Goal: Transaction & Acquisition: Purchase product/service

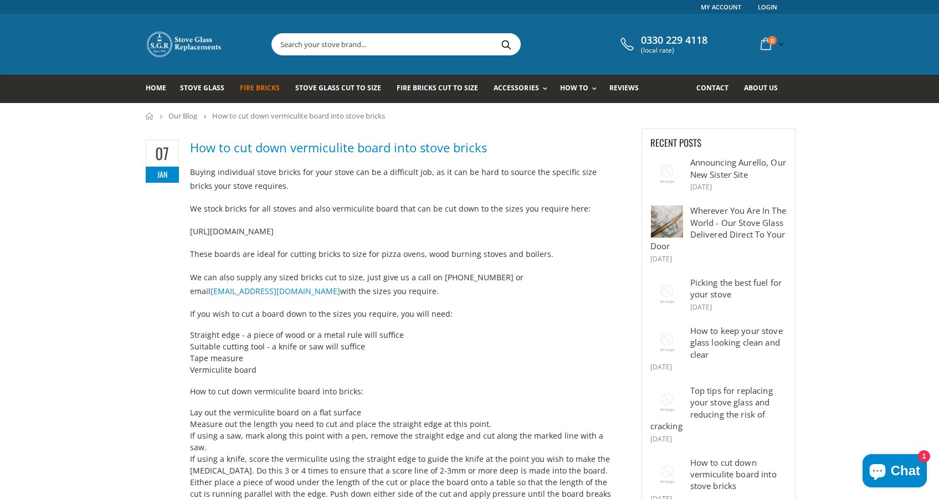
click at [248, 88] on span "Fire Bricks" at bounding box center [260, 87] width 40 height 9
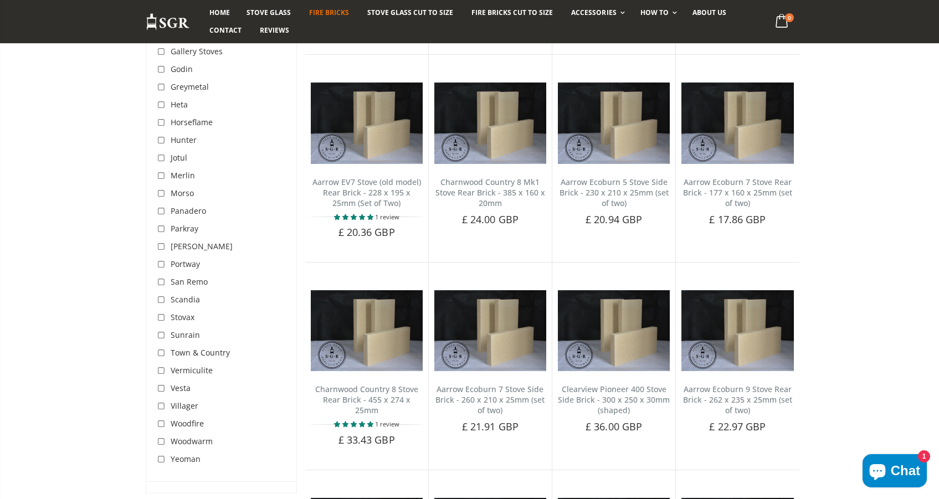
scroll to position [1869, 0]
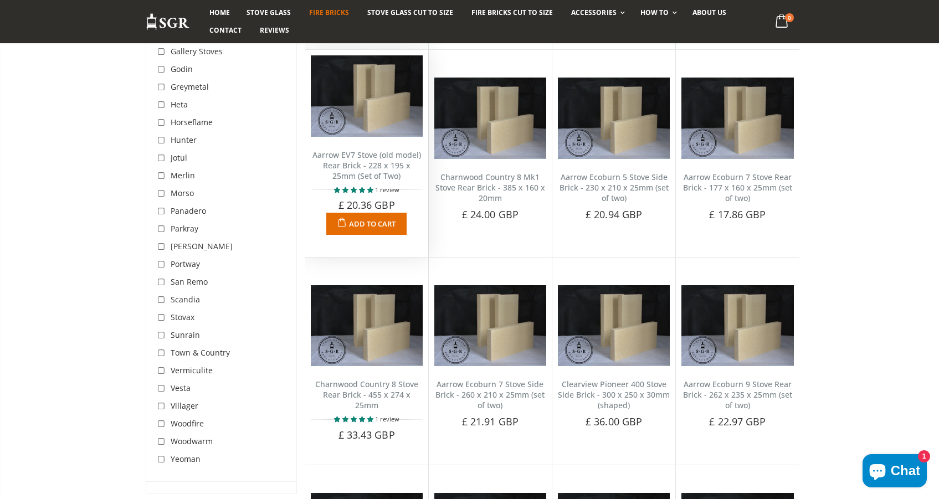
click at [364, 150] on link "Aarrow EV7 Stove (old model) Rear Brick - 228 x 195 x 25mm (Set of Two)" at bounding box center [366, 166] width 109 height 32
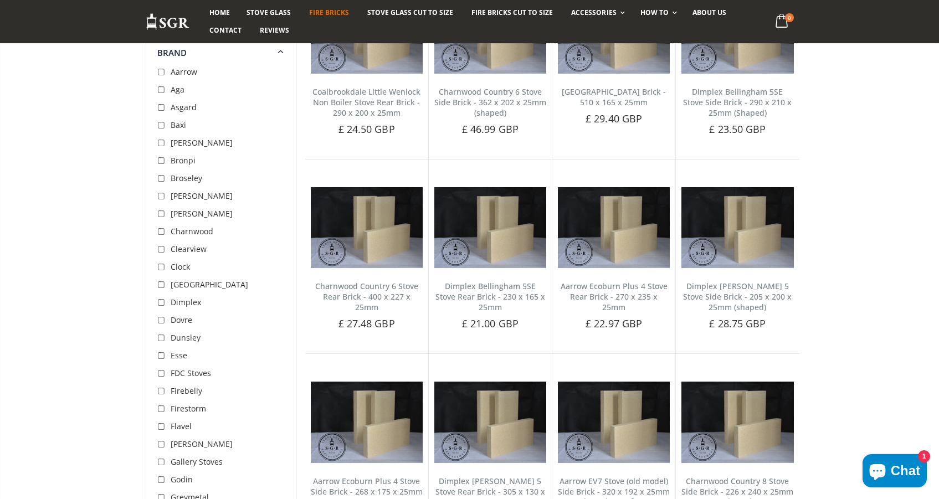
scroll to position [1347, 0]
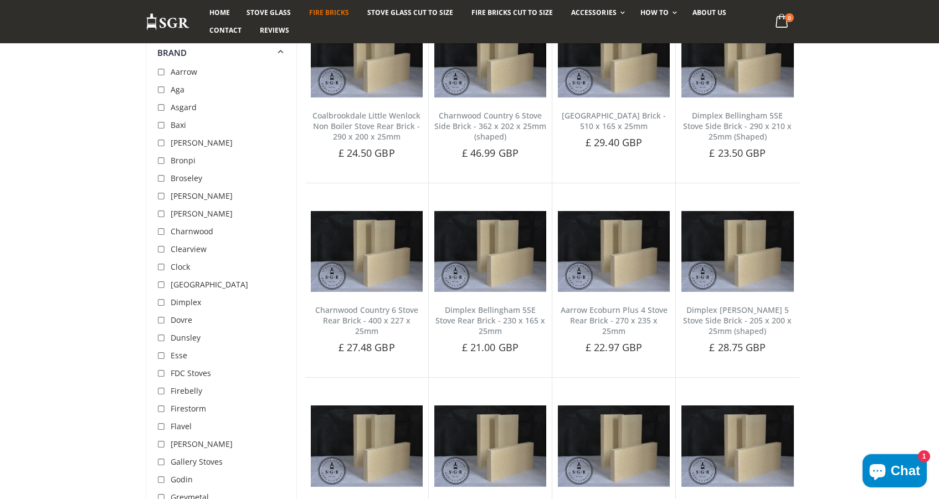
click at [159, 72] on input "checkbox" at bounding box center [162, 72] width 11 height 11
checkbox input "true"
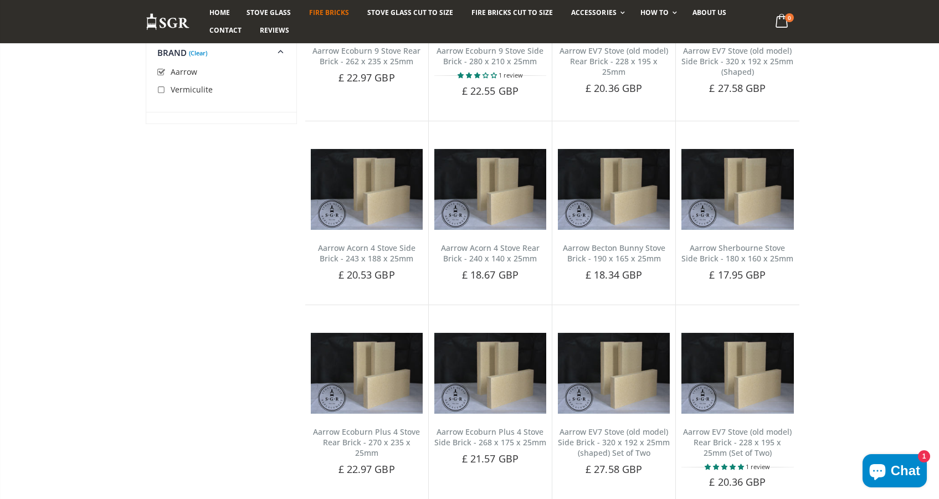
scroll to position [420, 0]
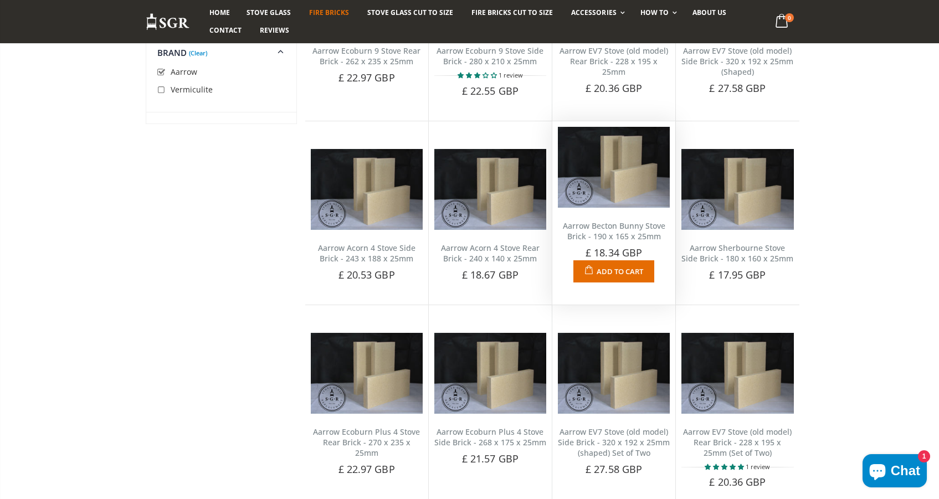
click at [634, 230] on link "Aarrow Becton Bunny Stove Brick - 190 x 165 x 25mm" at bounding box center [614, 230] width 102 height 21
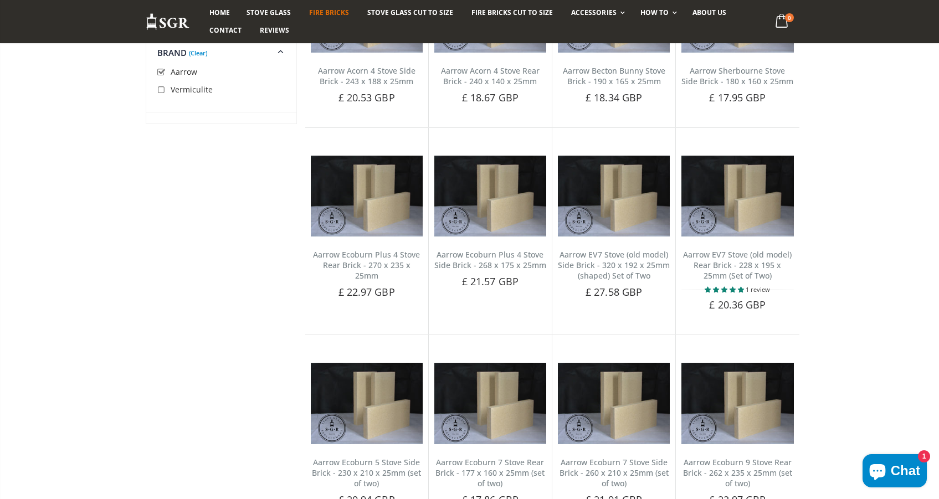
scroll to position [595, 0]
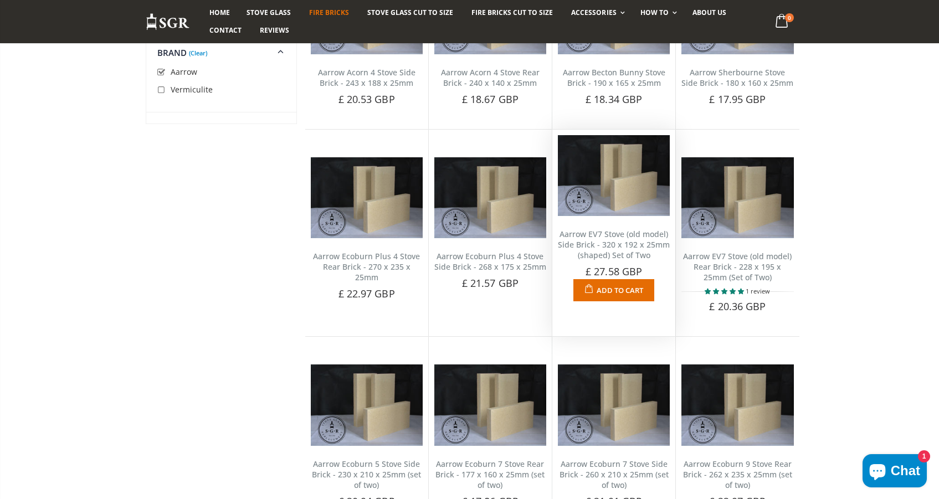
click at [603, 236] on link "Aarrow EV7 Stove (old model) Side Brick - 320 x 192 x 25mm (shaped) Set of Two" at bounding box center [614, 245] width 112 height 32
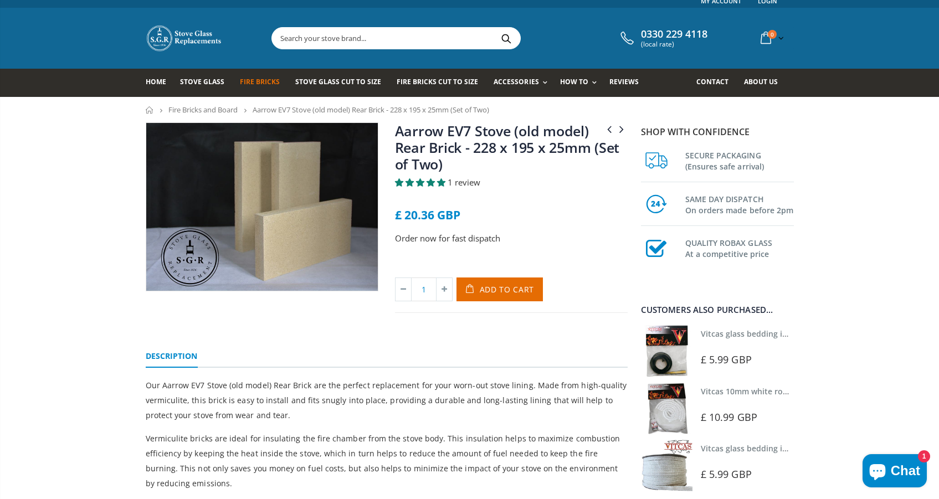
scroll to position [8, 0]
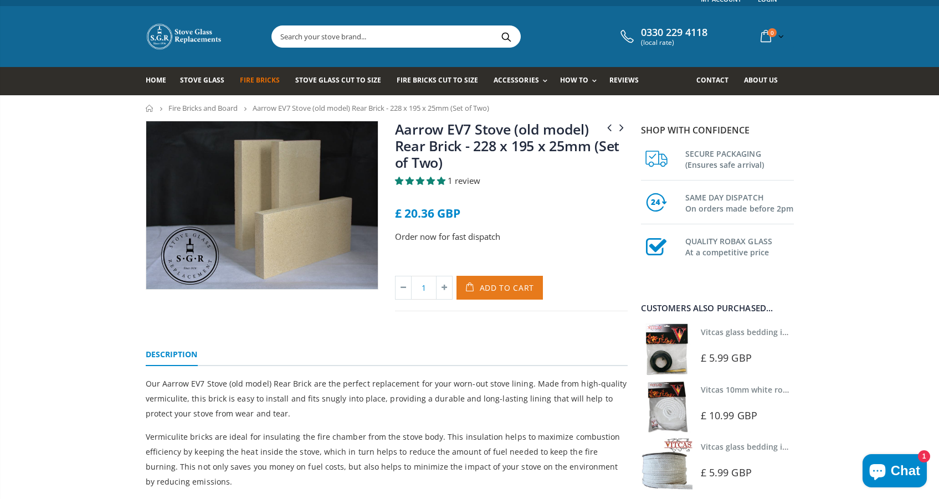
click at [496, 287] on span "Add to Cart" at bounding box center [507, 287] width 55 height 11
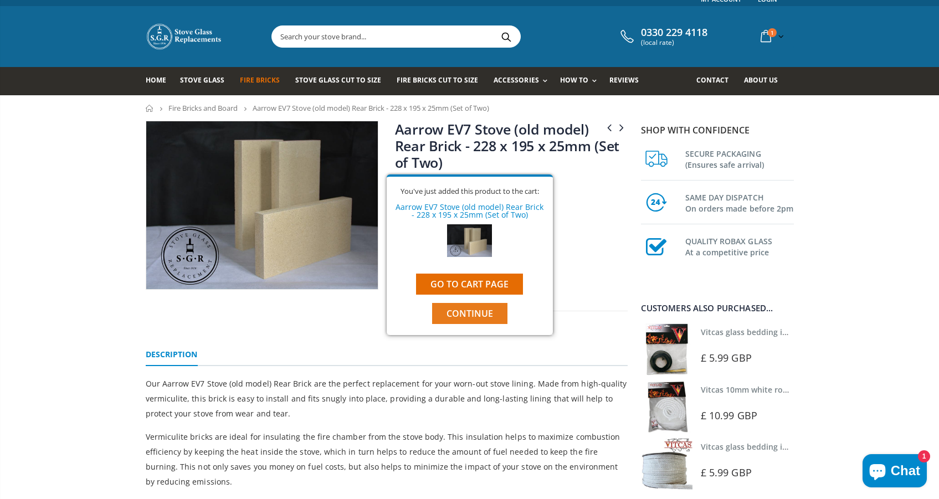
click at [460, 308] on span "Continue" at bounding box center [469, 313] width 47 height 12
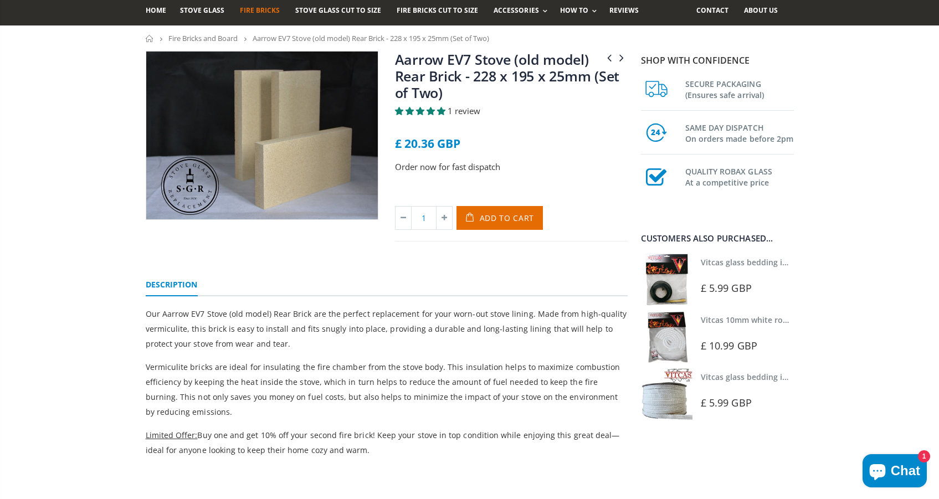
scroll to position [55, 0]
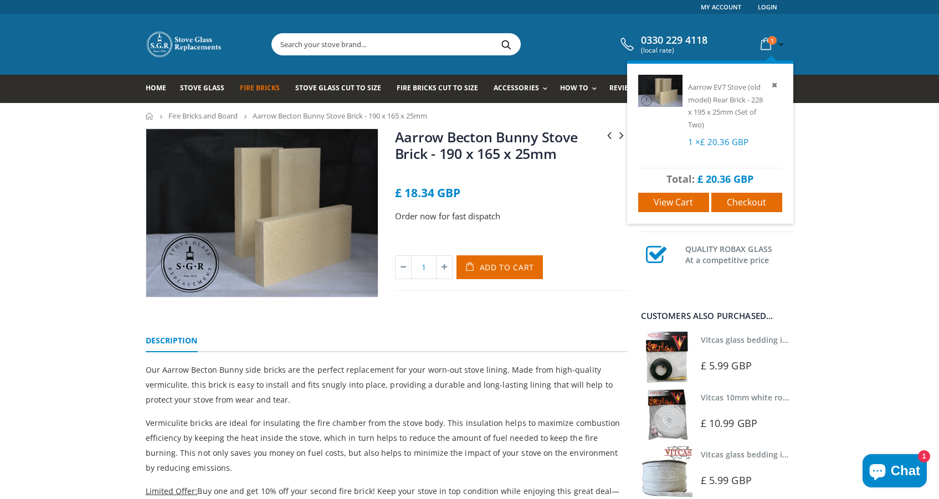
click at [767, 43] on icon at bounding box center [765, 44] width 19 height 20
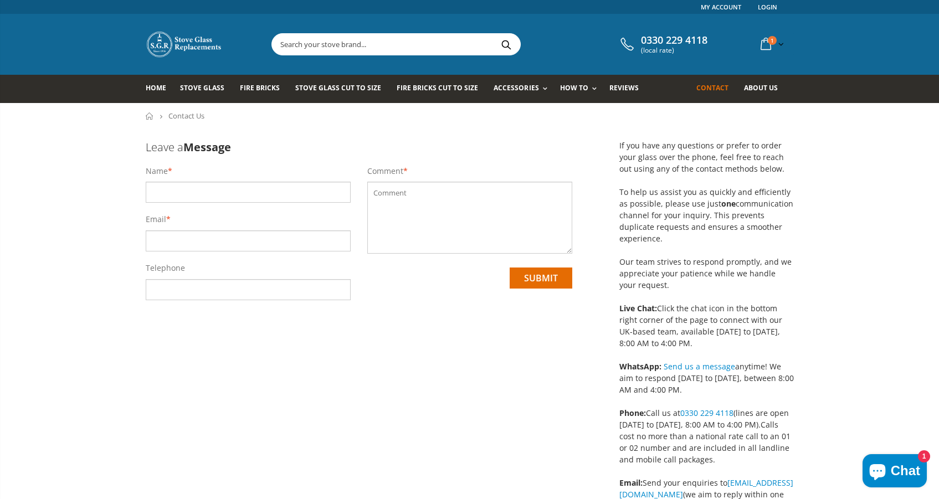
scroll to position [3, 0]
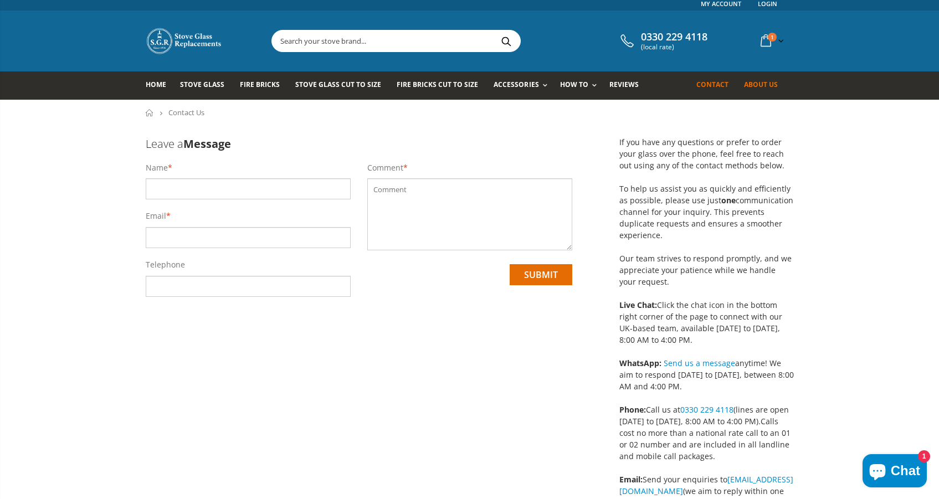
click at [758, 87] on span "About us" at bounding box center [761, 84] width 34 height 9
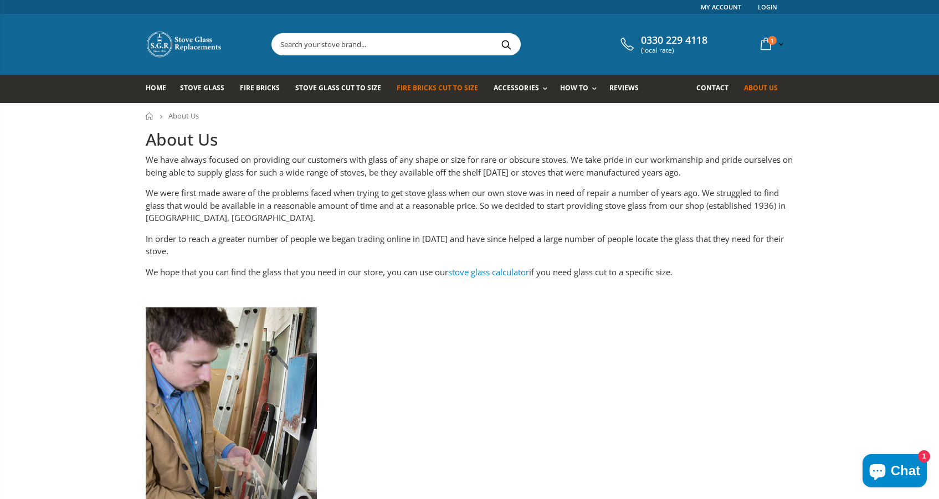
click at [443, 87] on span "Fire Bricks Cut To Size" at bounding box center [436, 87] width 81 height 9
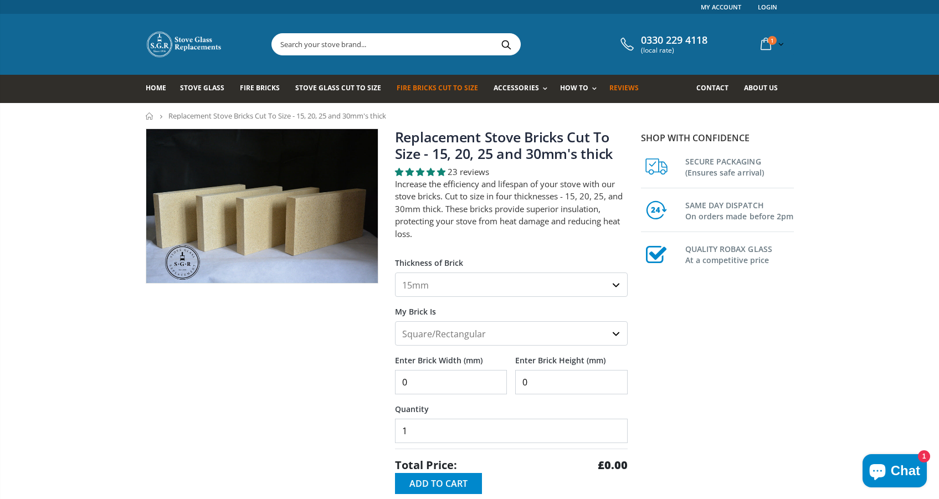
click at [610, 90] on span "Reviews" at bounding box center [623, 87] width 29 height 9
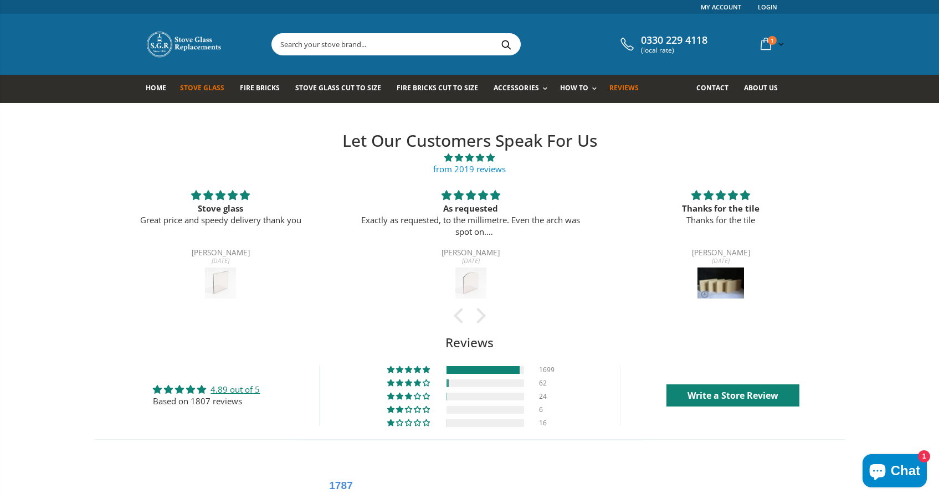
click at [206, 86] on span "Stove Glass" at bounding box center [202, 87] width 44 height 9
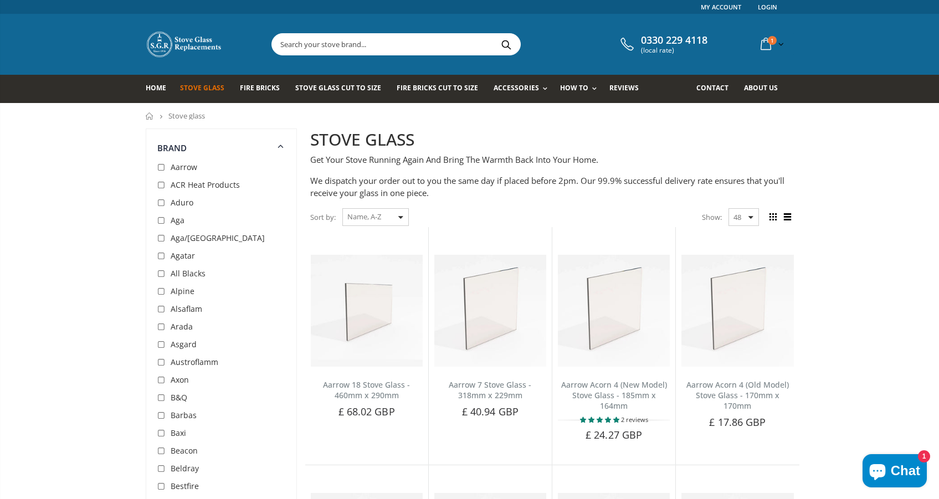
click at [159, 165] on input "checkbox" at bounding box center [162, 167] width 11 height 11
checkbox input "true"
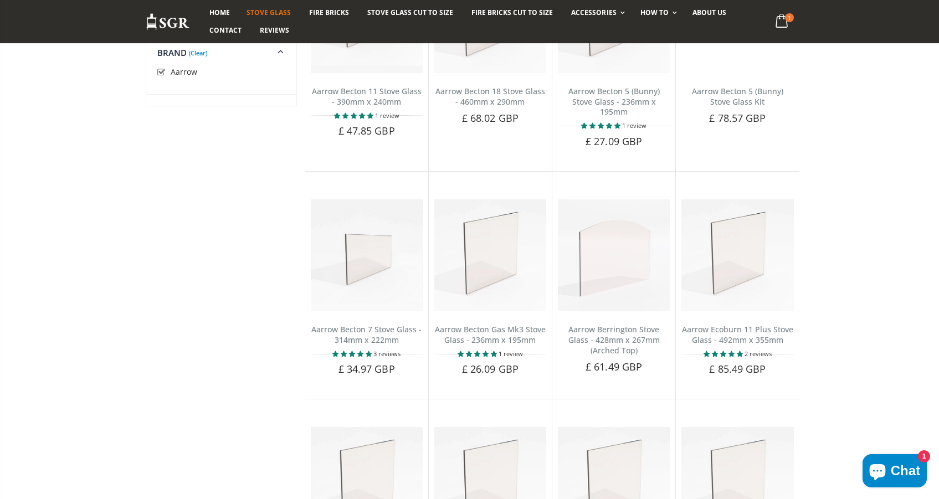
scroll to position [1232, 0]
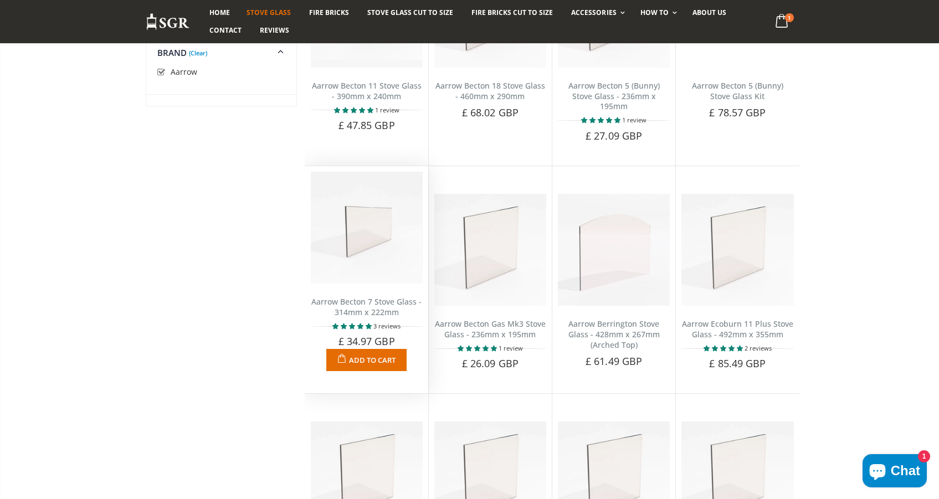
click at [366, 355] on span "Add to Cart" at bounding box center [372, 360] width 47 height 10
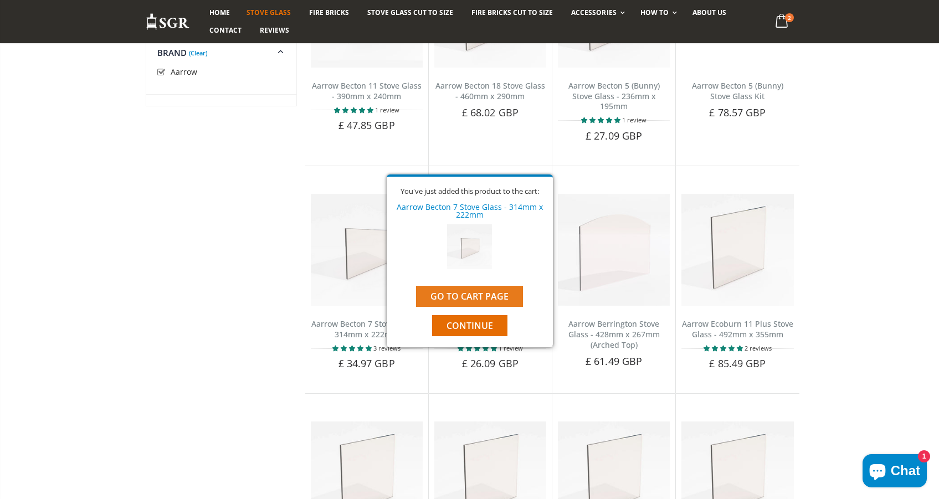
click at [476, 293] on link "Go to cart page" at bounding box center [469, 296] width 107 height 21
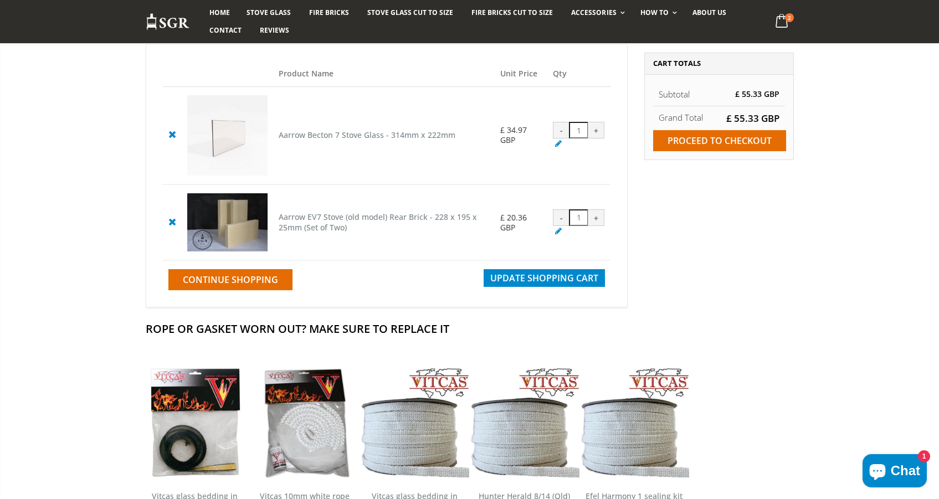
scroll to position [83, 0]
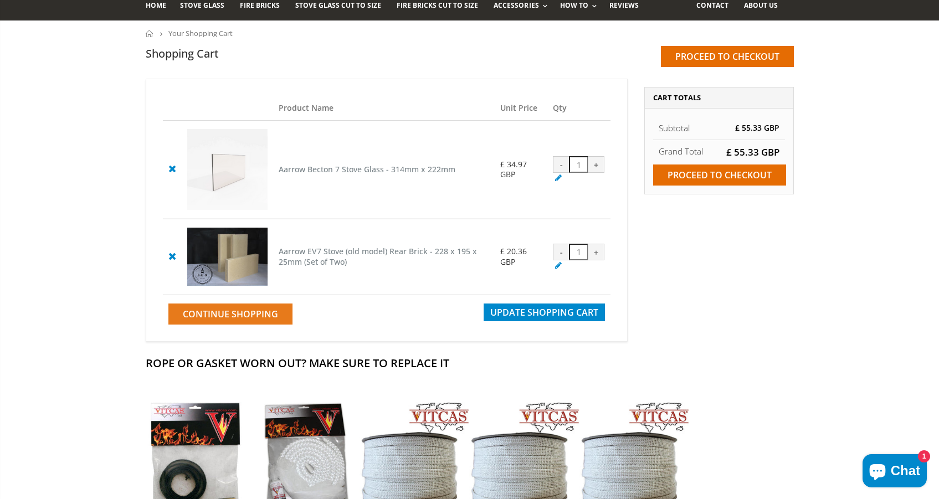
click at [239, 320] on span "Continue Shopping" at bounding box center [230, 314] width 95 height 12
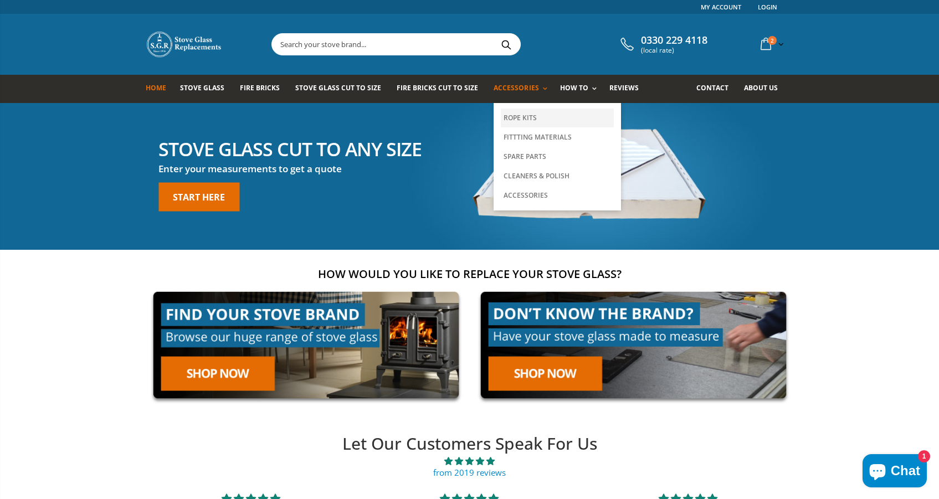
click at [506, 116] on link "Rope Kits" at bounding box center [557, 118] width 113 height 19
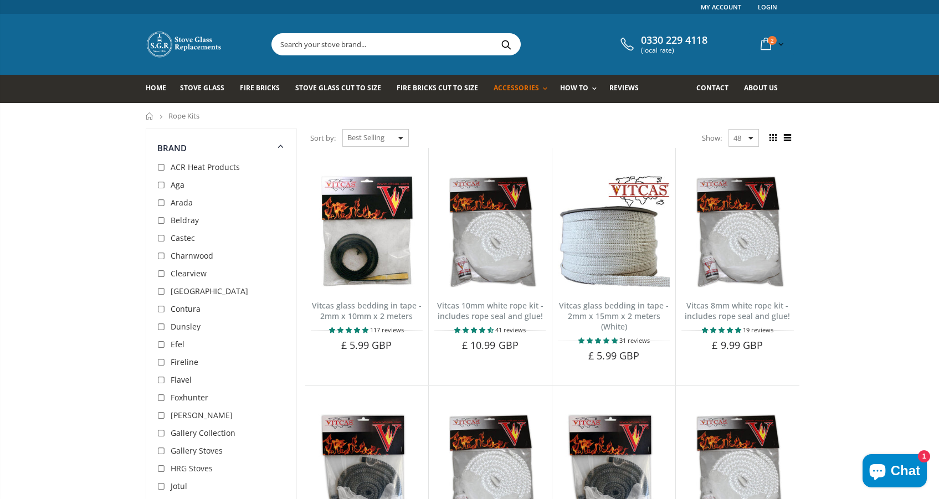
click at [161, 202] on input "checkbox" at bounding box center [162, 203] width 11 height 11
checkbox input "true"
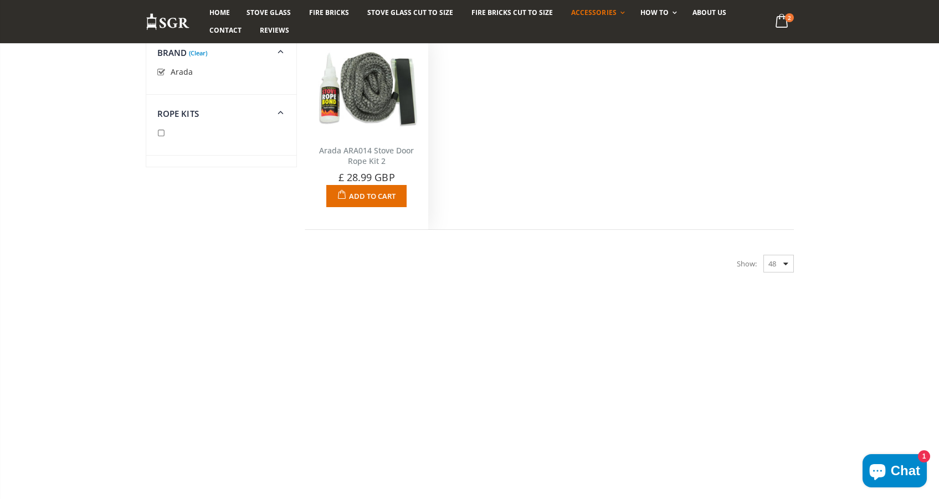
scroll to position [103, 0]
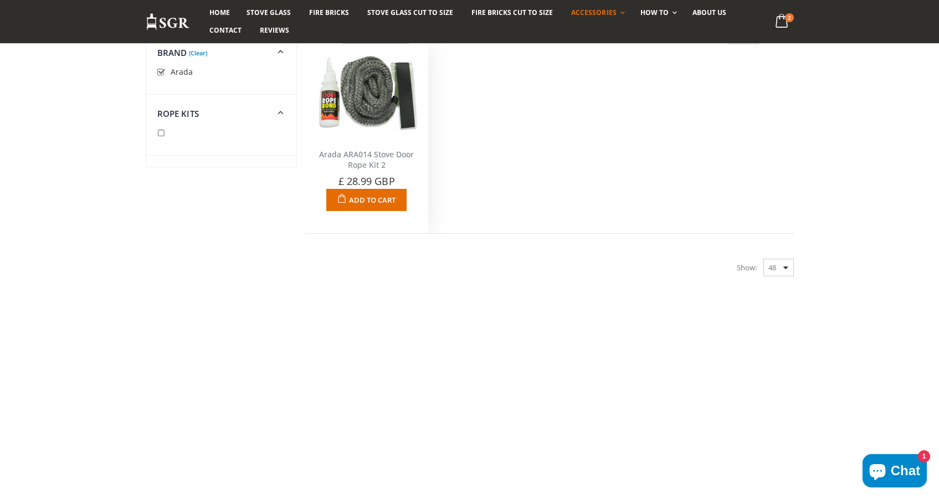
click at [360, 131] on img at bounding box center [367, 94] width 112 height 86
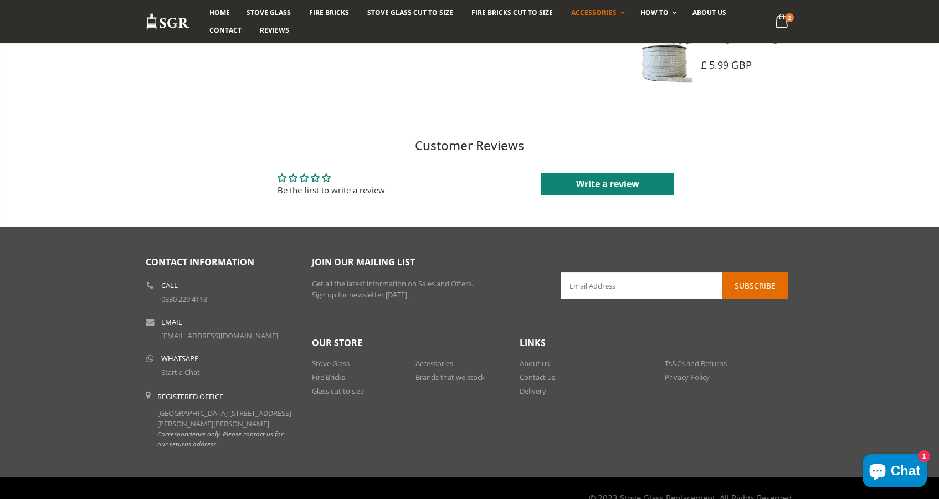
scroll to position [1074, 0]
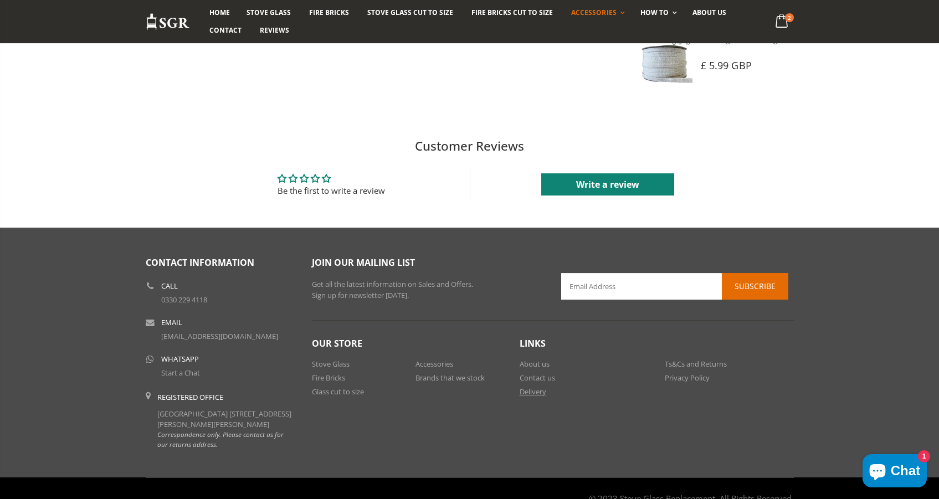
click at [533, 387] on link "Delivery" at bounding box center [532, 392] width 27 height 10
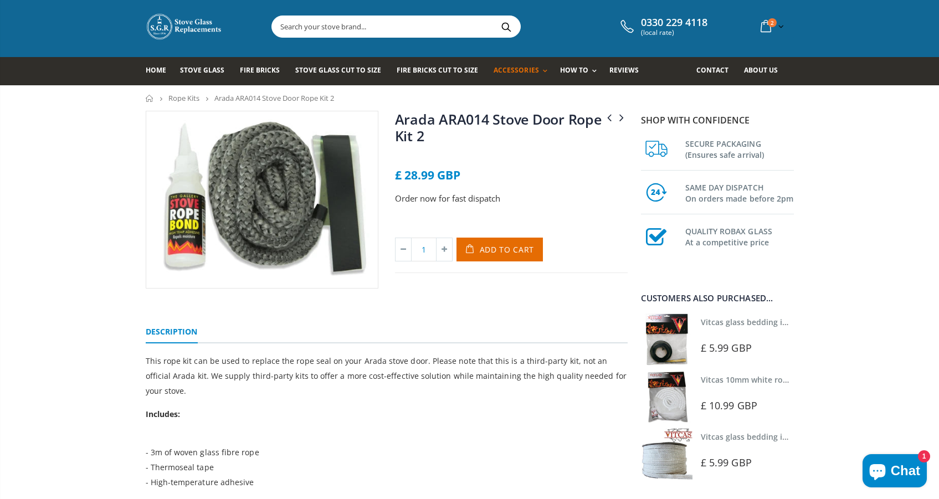
scroll to position [21, 0]
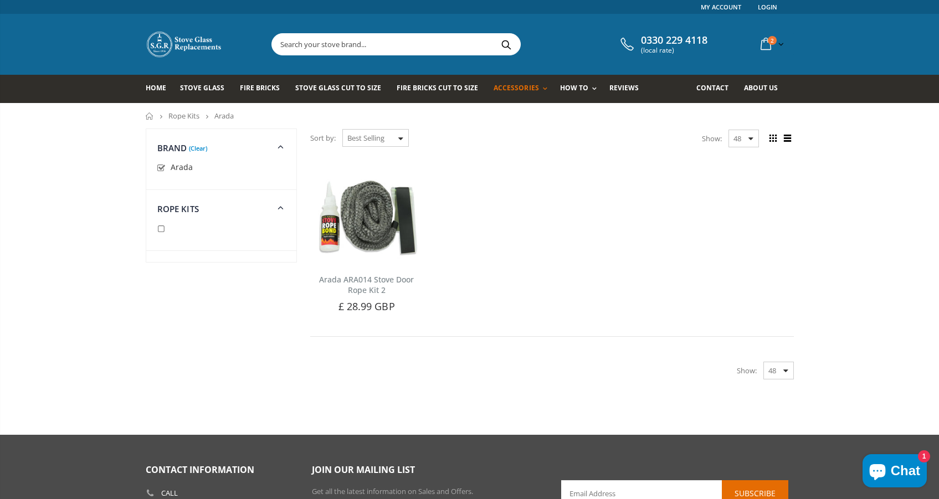
click at [306, 44] on input "text" at bounding box center [458, 44] width 372 height 21
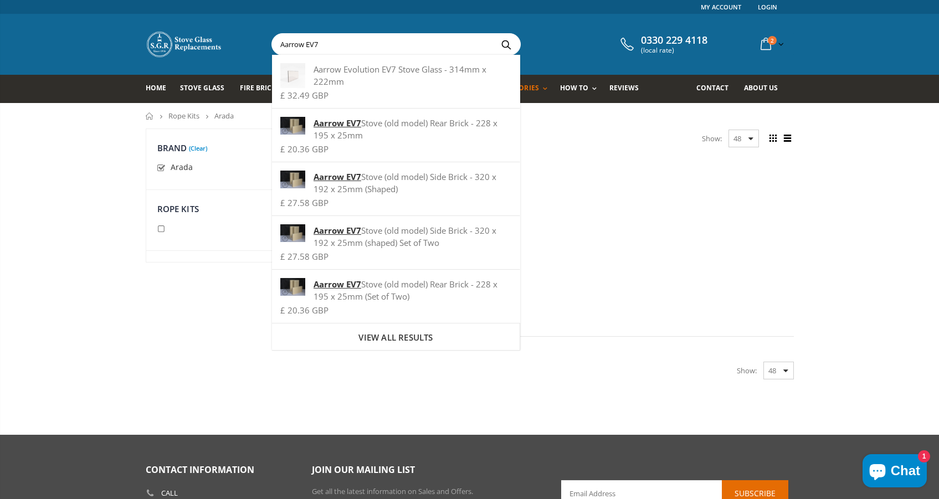
type input "Aarrow EV7"
click at [42, 322] on div "Sort by: Featured Best Selling Name, A-Z Name, Z-A Price, low to high Price, hi…" at bounding box center [469, 259] width 939 height 262
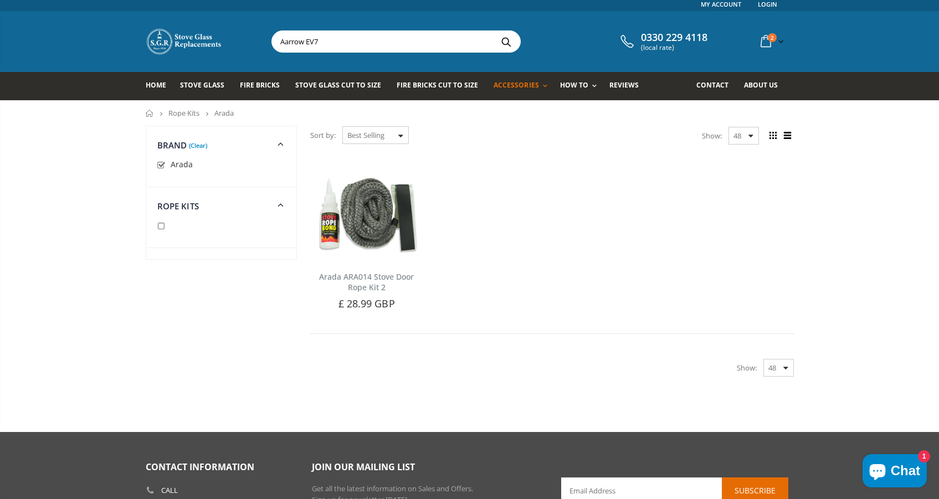
scroll to position [3, 0]
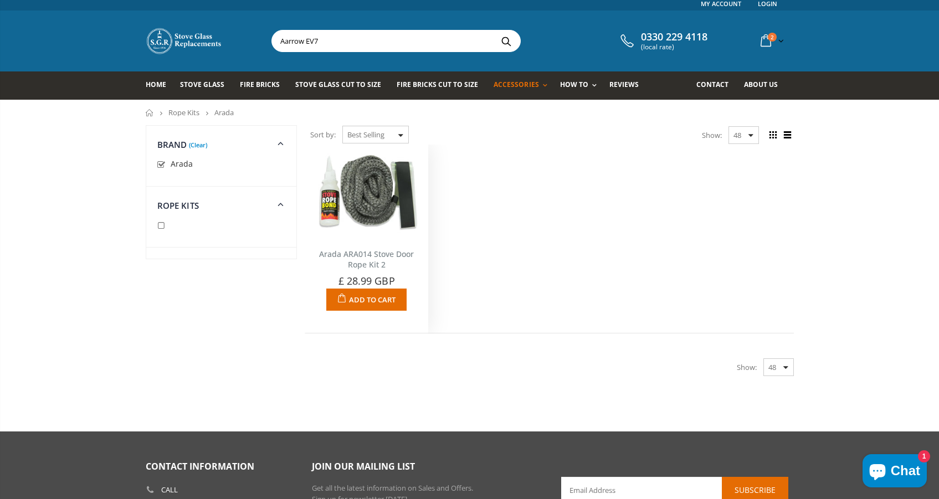
click at [370, 212] on img at bounding box center [367, 193] width 112 height 86
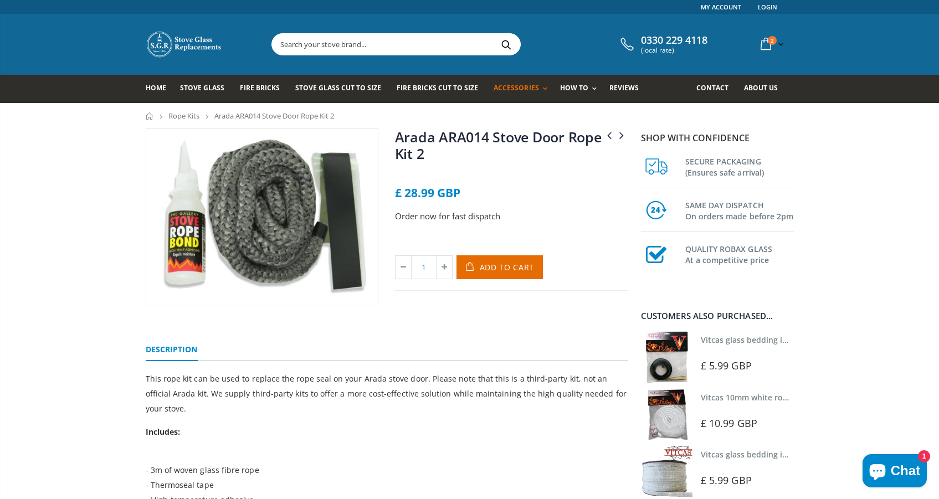
click at [186, 116] on link "Rope Kits" at bounding box center [183, 116] width 31 height 10
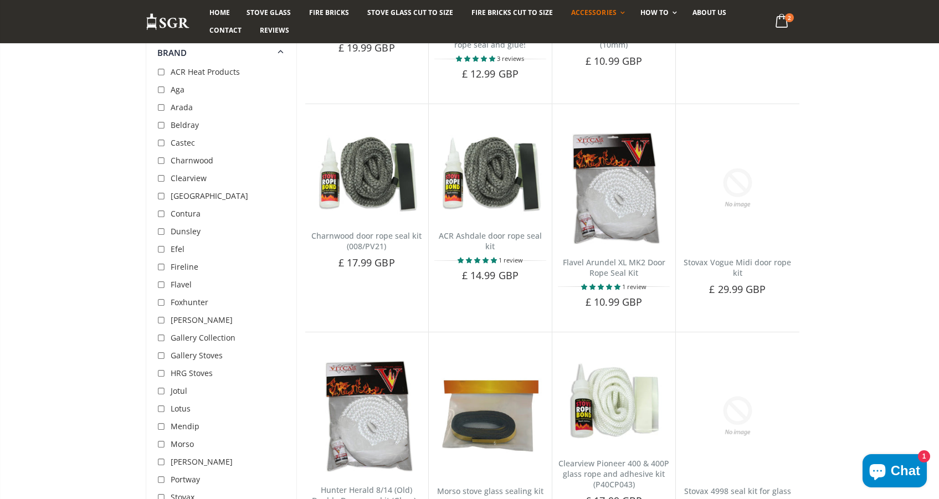
scroll to position [1686, 0]
click at [161, 106] on input "checkbox" at bounding box center [162, 107] width 11 height 11
checkbox input "true"
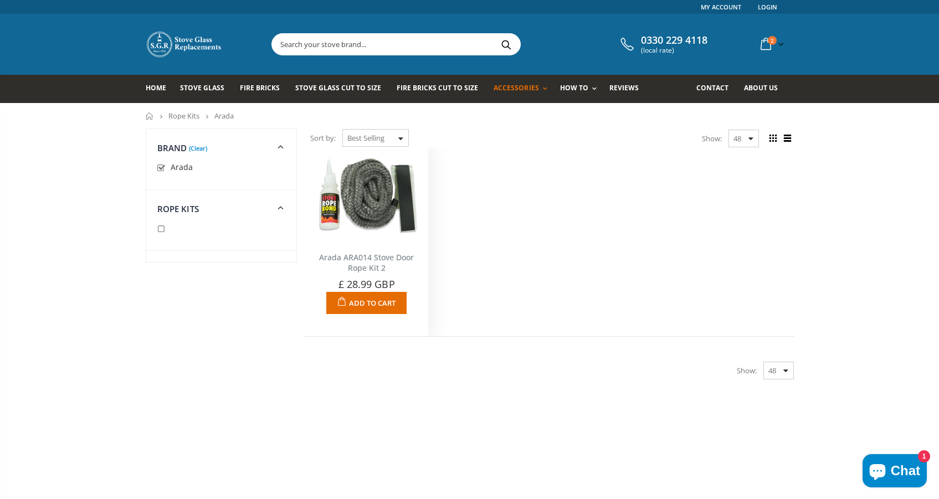
click at [375, 210] on img at bounding box center [367, 196] width 112 height 86
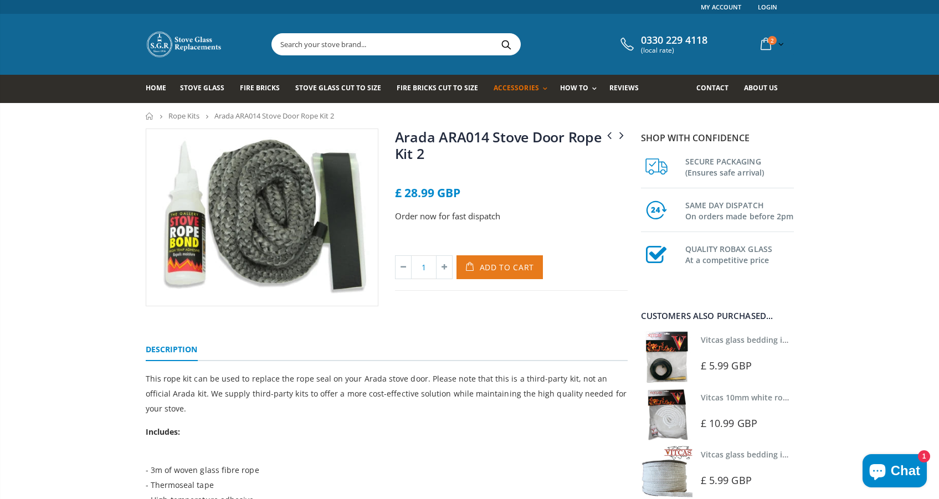
click at [505, 267] on span "Add to Cart" at bounding box center [507, 267] width 55 height 11
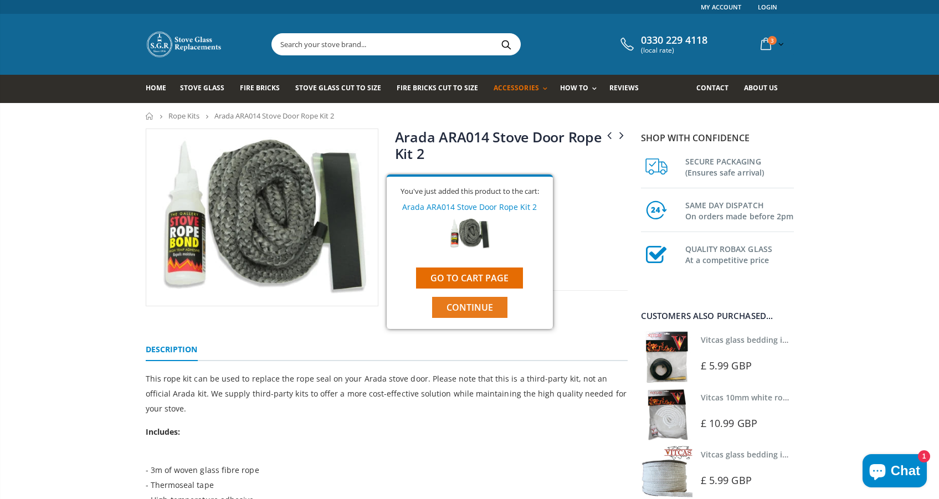
click at [477, 309] on span "Continue" at bounding box center [469, 307] width 47 height 12
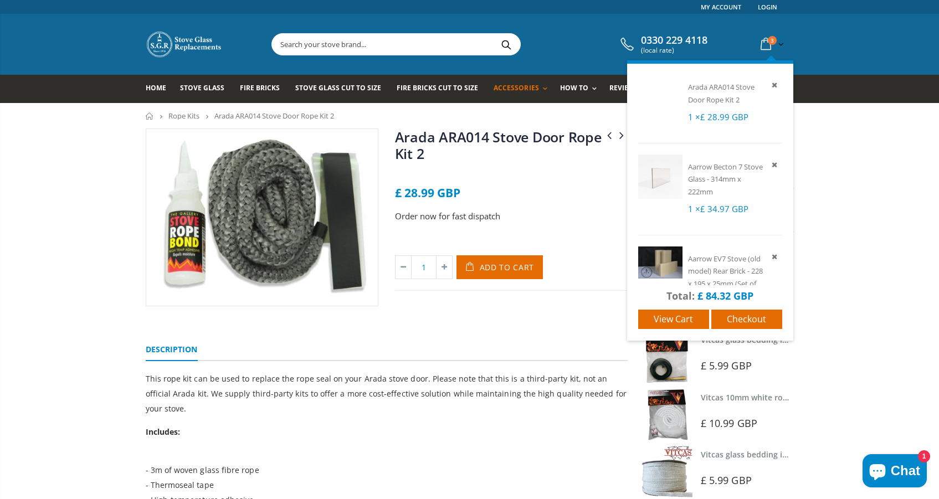
click at [768, 43] on icon at bounding box center [765, 44] width 19 height 20
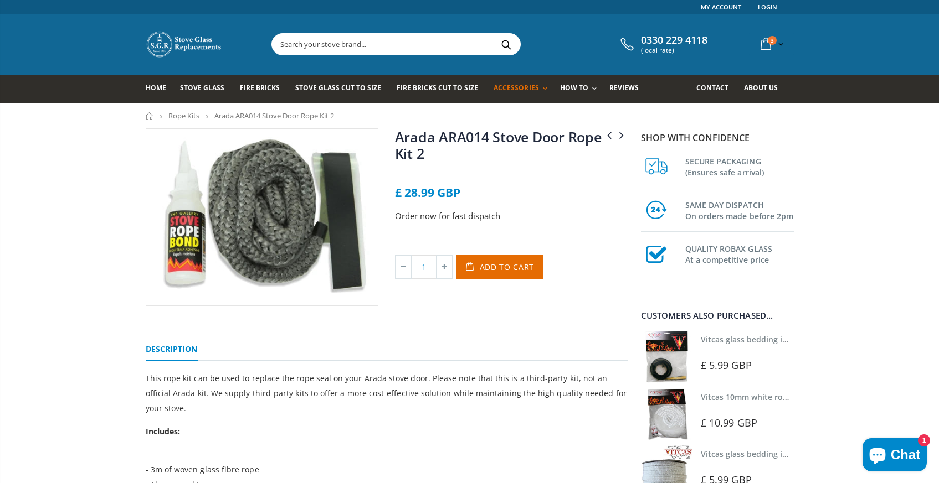
click at [901, 459] on span "Chat" at bounding box center [904, 455] width 29 height 17
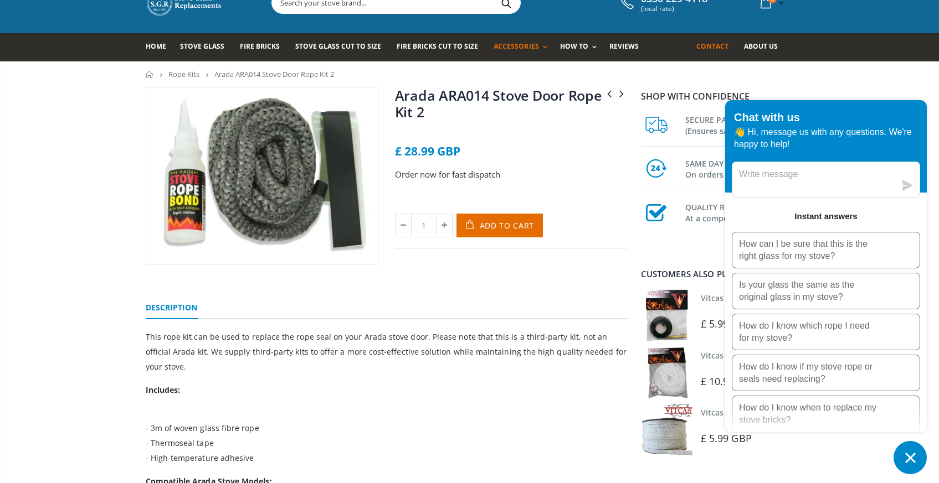
click at [701, 46] on span "Contact" at bounding box center [712, 46] width 32 height 9
